Goal: Book appointment/travel/reservation

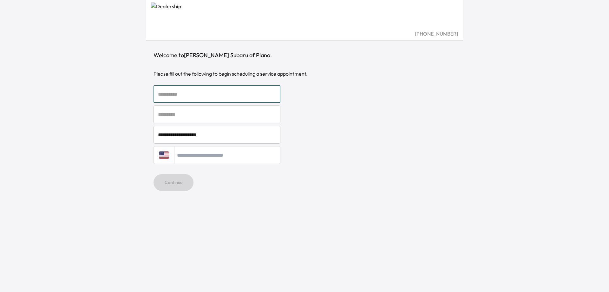
click at [176, 100] on input "text" at bounding box center [217, 94] width 127 height 18
type input "******"
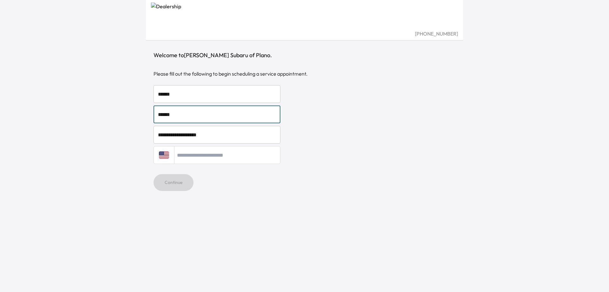
type input "******"
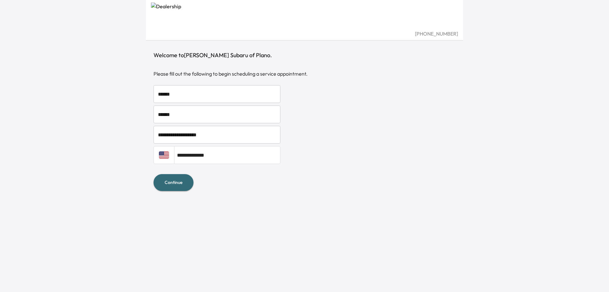
type input "**********"
click at [169, 185] on button "Continue" at bounding box center [174, 182] width 40 height 17
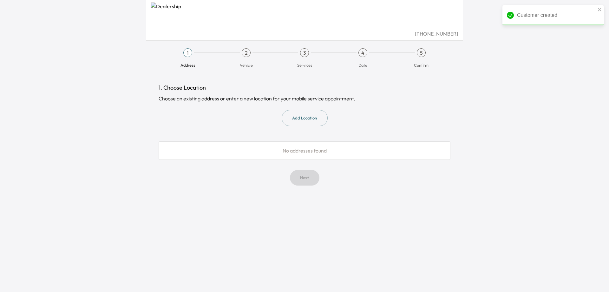
click at [302, 122] on button "Add Location" at bounding box center [305, 118] width 46 height 16
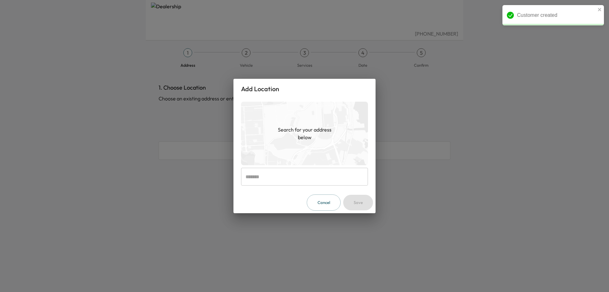
click at [200, 196] on div "Add Location Search for your address below ​ Cancel Save" at bounding box center [304, 146] width 609 height 292
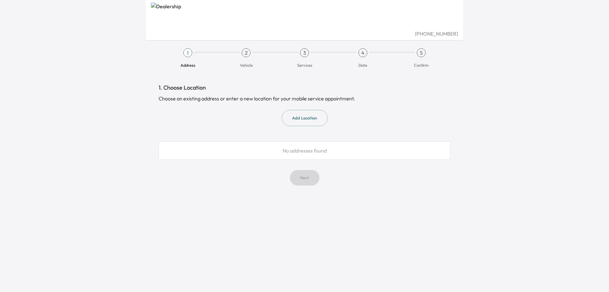
click at [306, 176] on div "Next" at bounding box center [305, 178] width 292 height 16
click at [310, 131] on div "1. Choose Location Choose an existing address or enter a new location for your …" at bounding box center [305, 134] width 292 height 102
click at [186, 52] on div "1" at bounding box center [187, 52] width 9 height 9
drag, startPoint x: 256, startPoint y: 48, endPoint x: 249, endPoint y: 50, distance: 6.9
click at [249, 50] on div "1 Address 2 Vehicle 3 Services 4 Date 5 Confirm" at bounding box center [305, 58] width 302 height 30
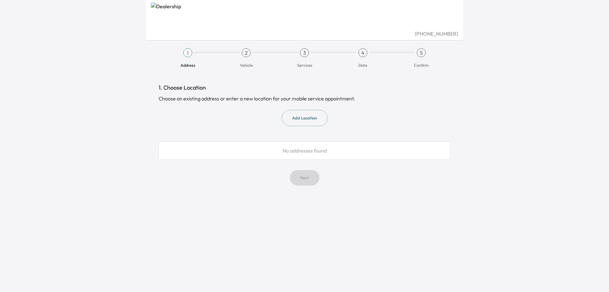
click at [326, 61] on span "Services" at bounding box center [304, 62] width 53 height 11
click at [379, 59] on span "Date" at bounding box center [362, 62] width 53 height 11
click at [417, 52] on div "5" at bounding box center [421, 52] width 9 height 9
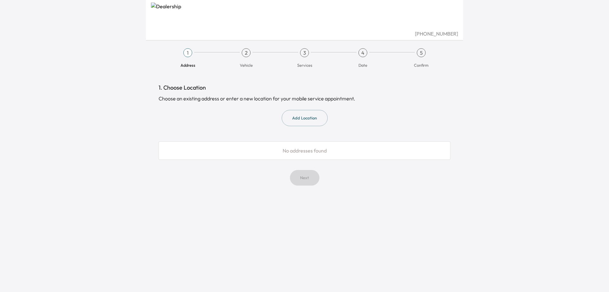
click at [309, 182] on div "Next" at bounding box center [305, 178] width 292 height 16
drag, startPoint x: 309, startPoint y: 182, endPoint x: 308, endPoint y: 162, distance: 20.0
click at [309, 171] on div "Next" at bounding box center [305, 178] width 292 height 16
drag, startPoint x: 309, startPoint y: 148, endPoint x: 309, endPoint y: 139, distance: 8.6
click at [309, 147] on div "No addresses found" at bounding box center [305, 150] width 292 height 18
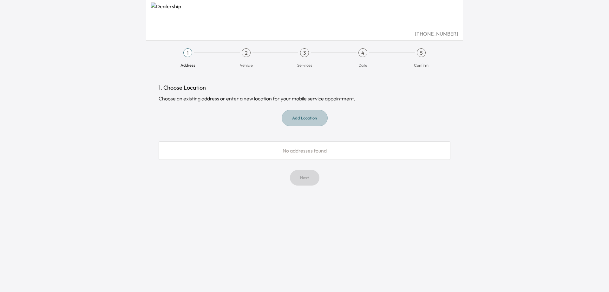
click at [310, 112] on button "Add Location" at bounding box center [305, 118] width 46 height 16
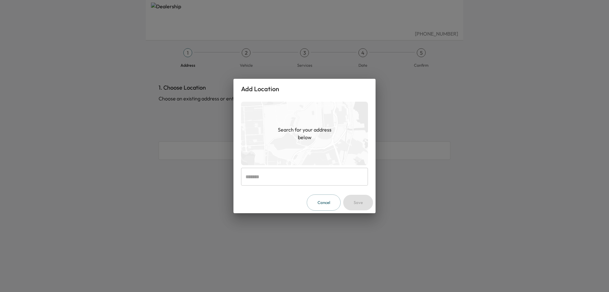
click at [267, 174] on input "text" at bounding box center [304, 177] width 127 height 18
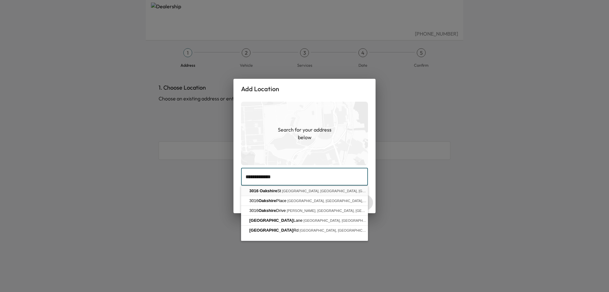
type input "**********"
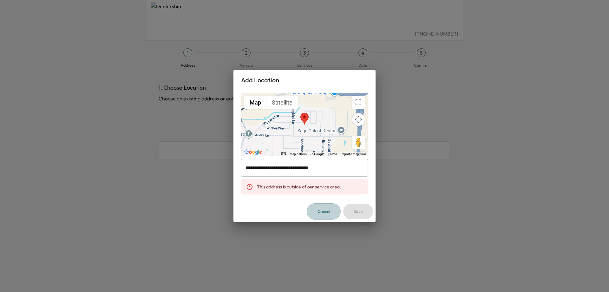
click at [332, 208] on button "Cancel" at bounding box center [324, 211] width 34 height 16
